Goal: Check status: Check status

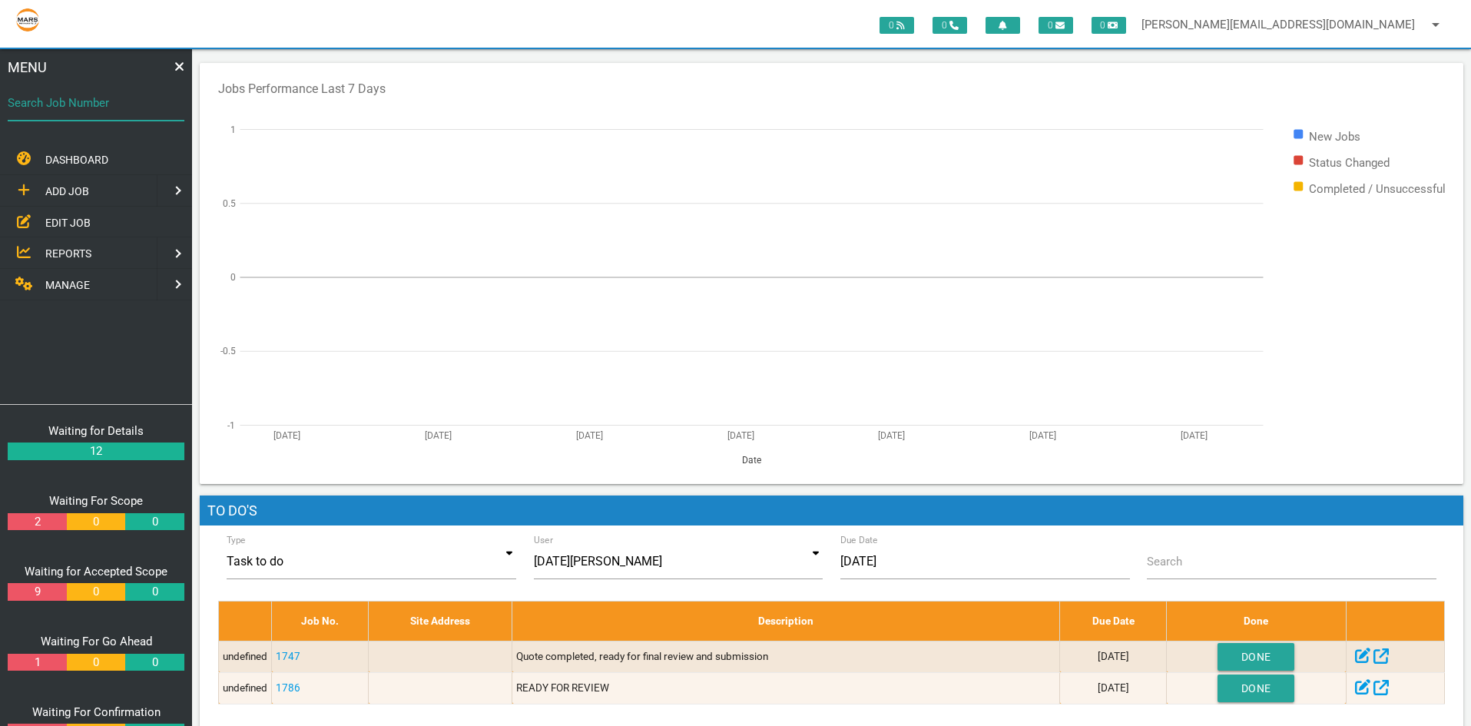
click at [58, 112] on input "Search Job Number" at bounding box center [96, 102] width 177 height 35
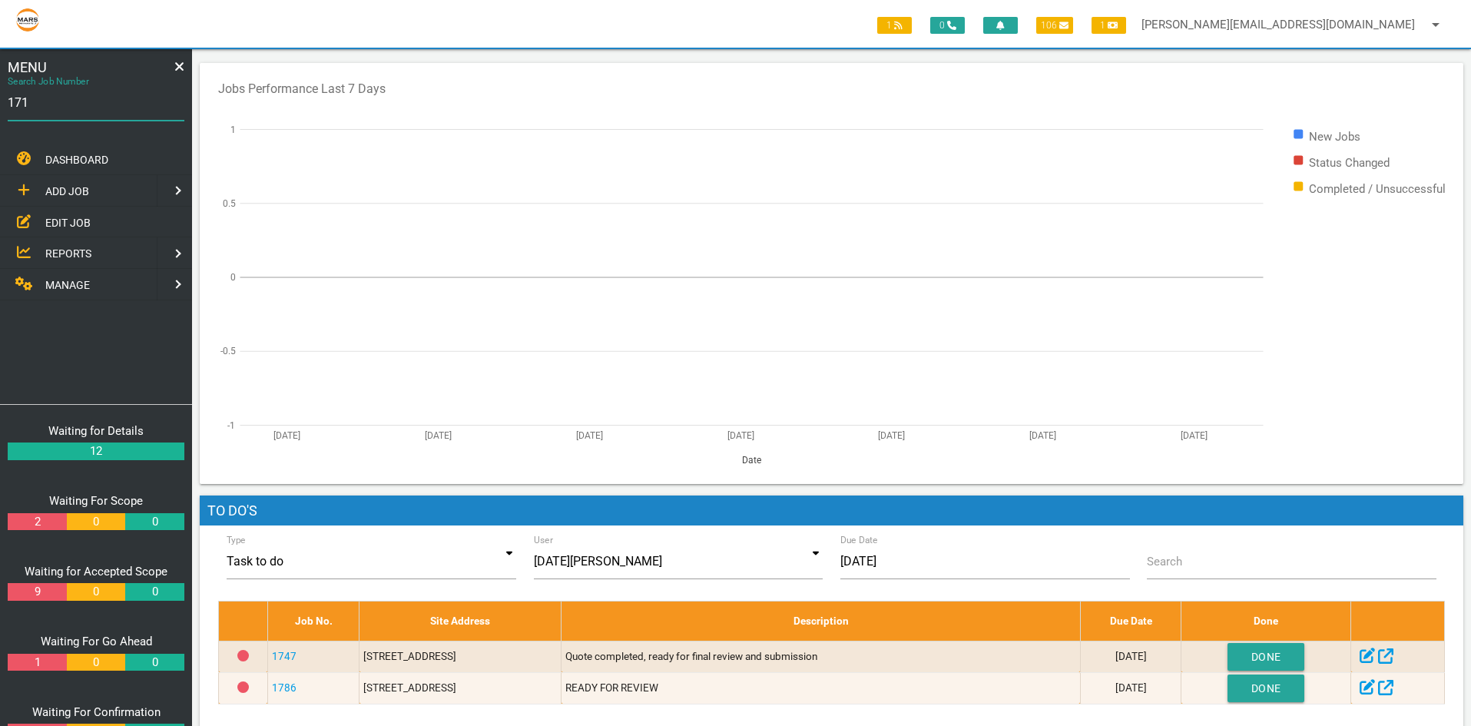
type input "1718"
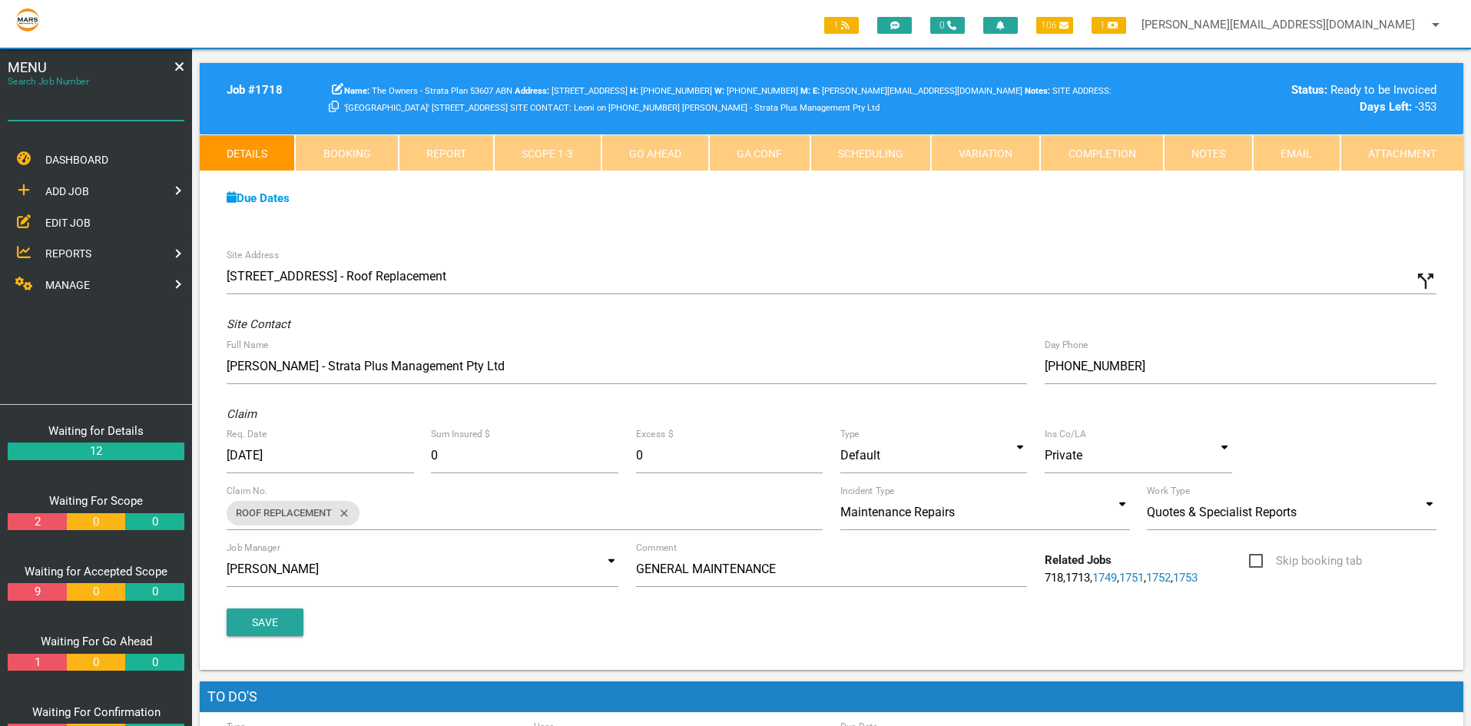
click at [87, 118] on input "Search Job Number" at bounding box center [96, 102] width 177 height 35
type input "1671"
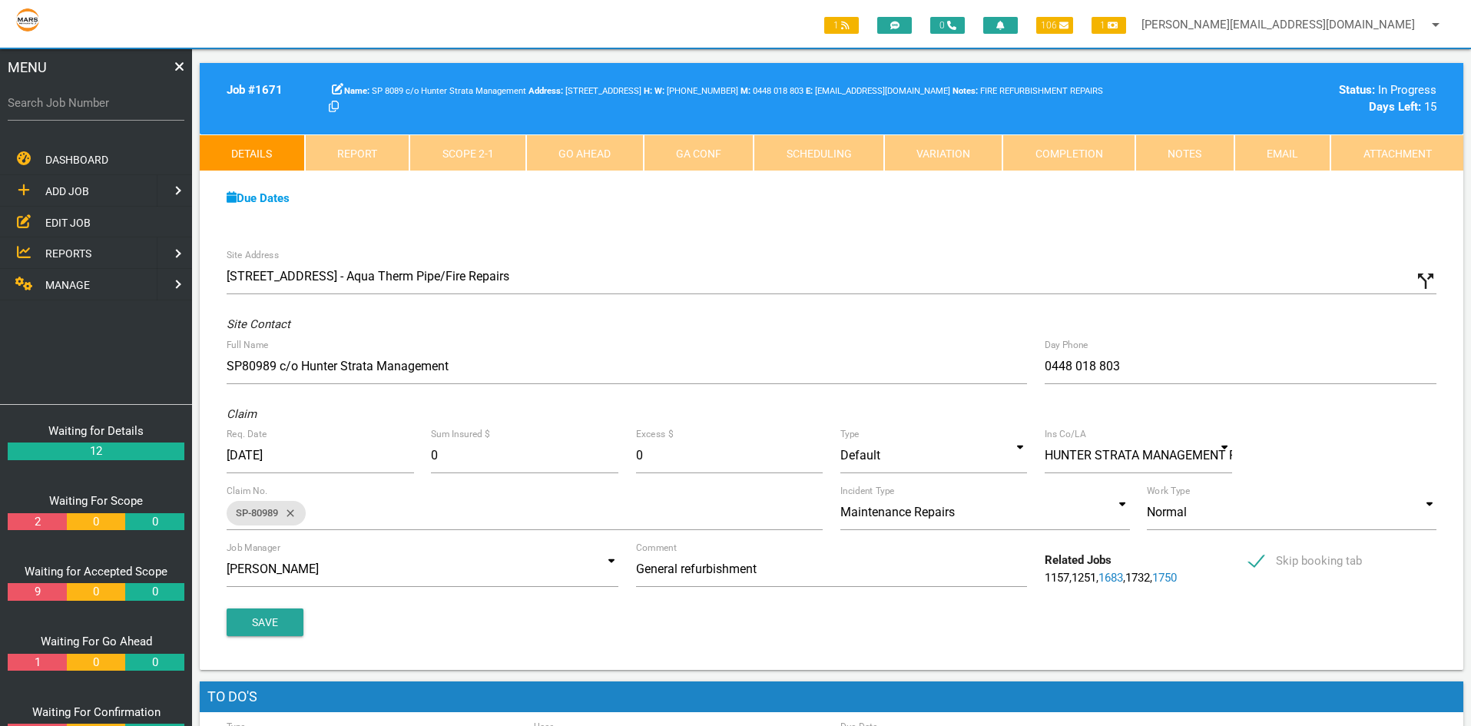
click at [487, 160] on link "Scope 2 - 1" at bounding box center [467, 152] width 117 height 37
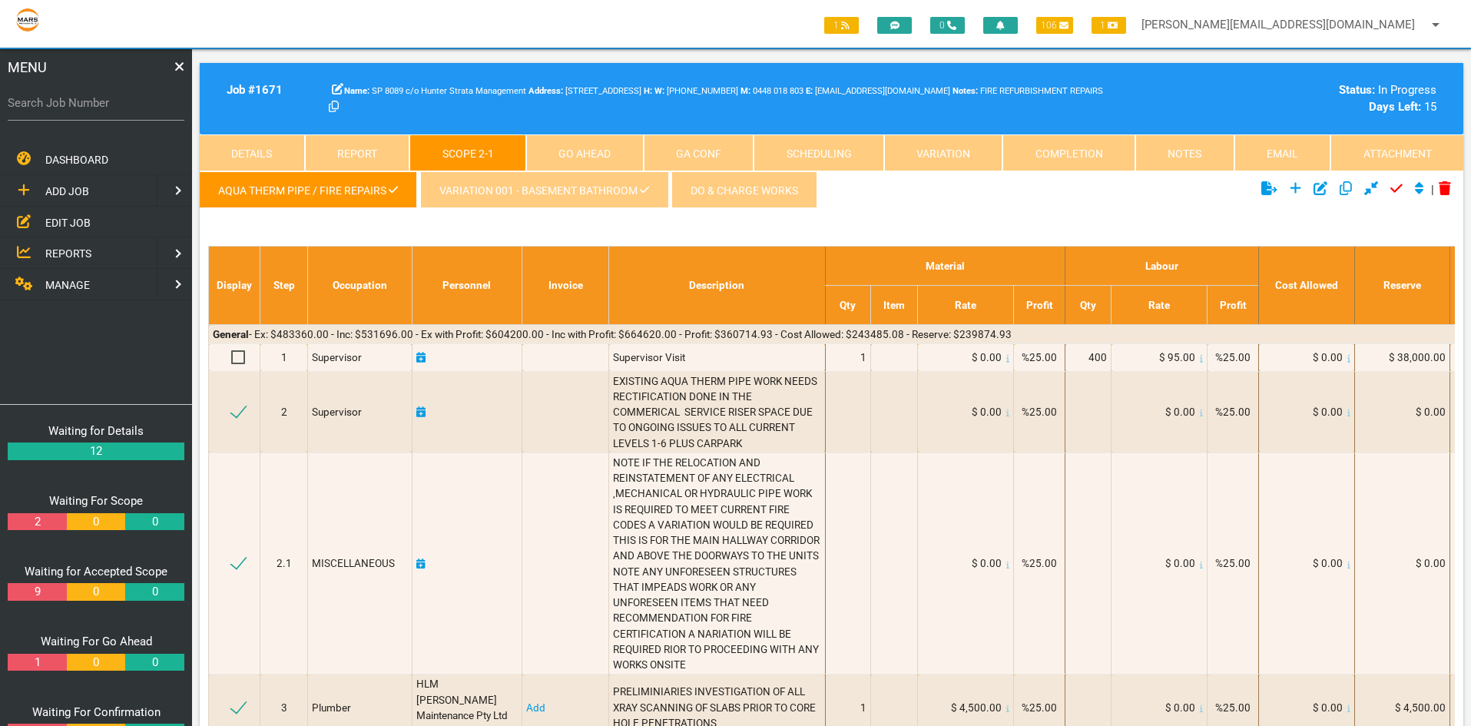
click at [57, 96] on label "Search Job Number" at bounding box center [96, 103] width 177 height 18
click at [57, 96] on input "Search Job Number" at bounding box center [96, 102] width 177 height 35
type input "1637"
